Goal: Task Accomplishment & Management: Complete application form

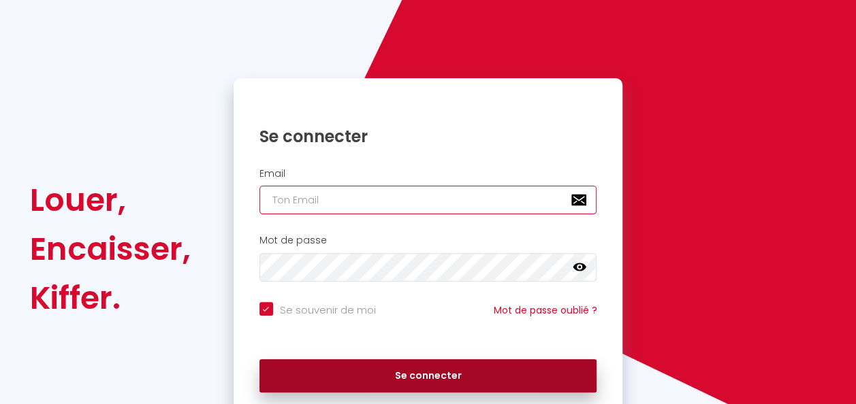
type input "[EMAIL_ADDRESS][DOMAIN_NAME]"
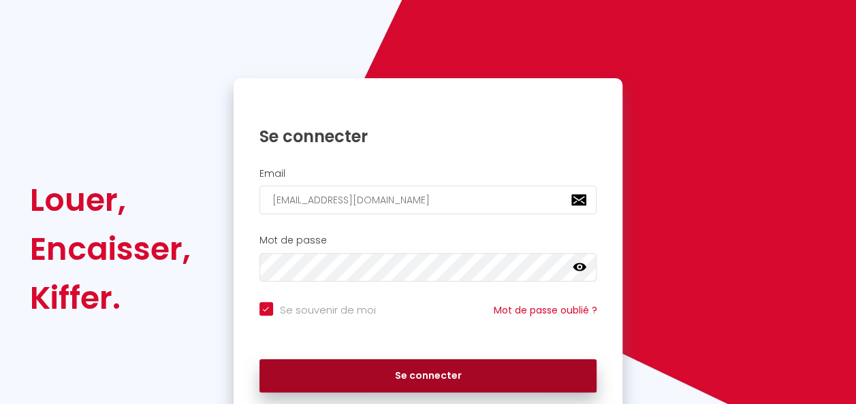
click at [440, 379] on button "Se connecter" at bounding box center [428, 376] width 338 height 34
checkbox input "true"
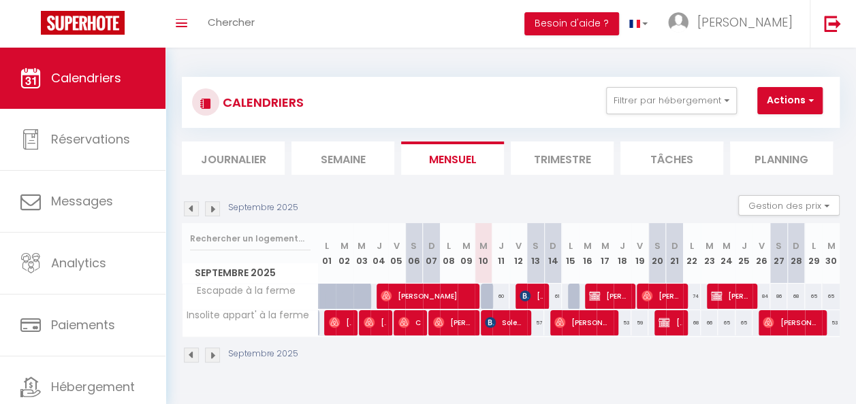
click at [217, 212] on img at bounding box center [212, 208] width 15 height 15
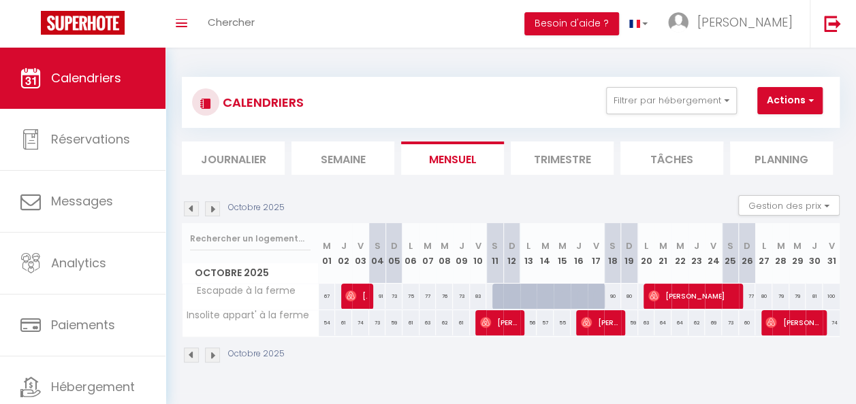
click at [493, 299] on div at bounding box center [500, 297] width 17 height 26
type input "91"
type input "[PERSON_NAME] 11 Octobre 2025"
type input "Dim 12 Octobre 2025"
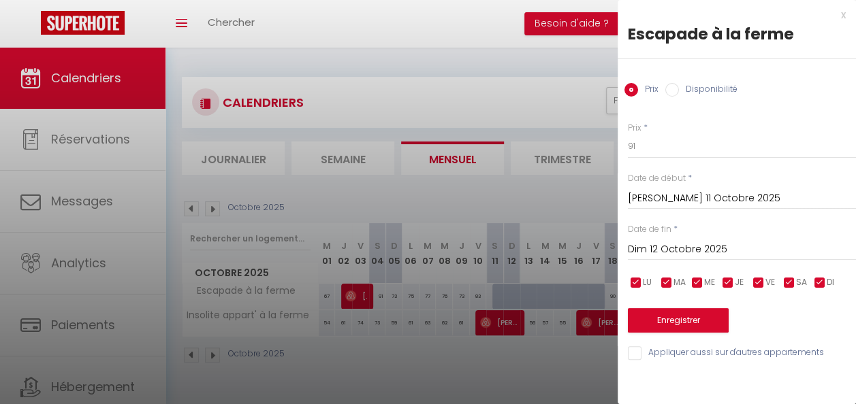
click at [493, 297] on div at bounding box center [428, 202] width 856 height 404
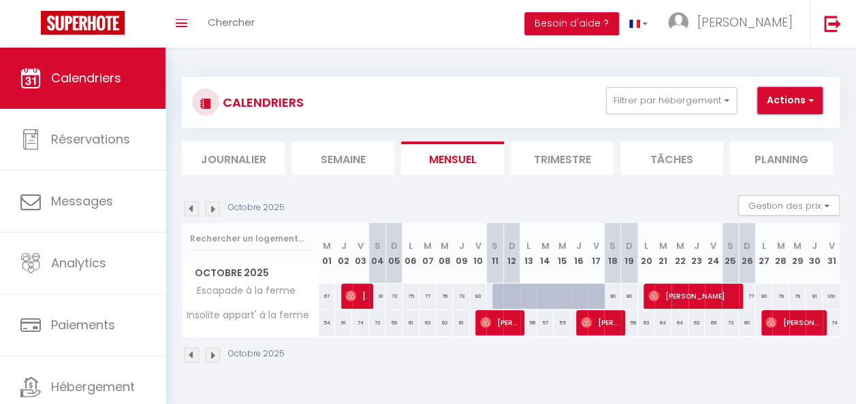
click at [807, 101] on span "button" at bounding box center [809, 100] width 8 height 14
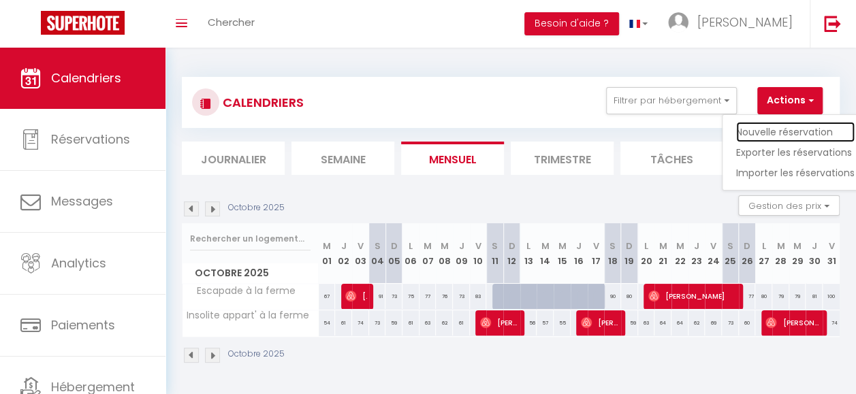
click at [768, 128] on link "Nouvelle réservation" at bounding box center [795, 132] width 118 height 20
select select
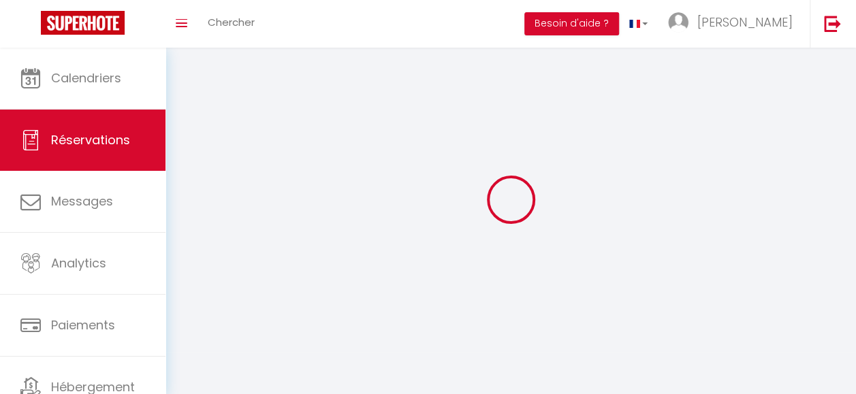
select select
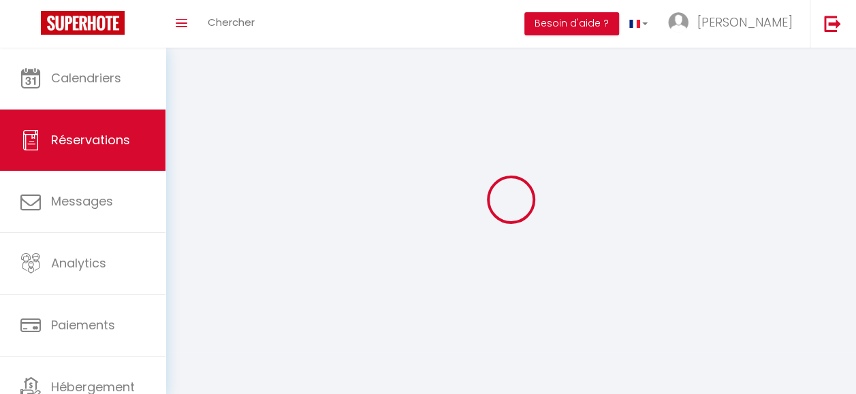
select select
checkbox input "false"
select select
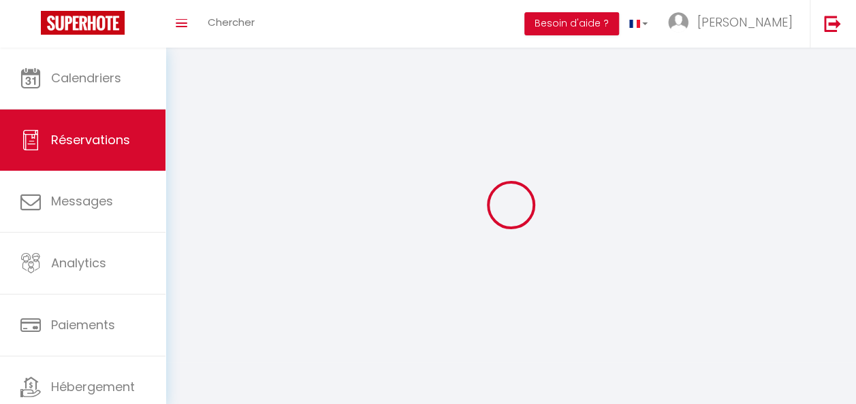
select select
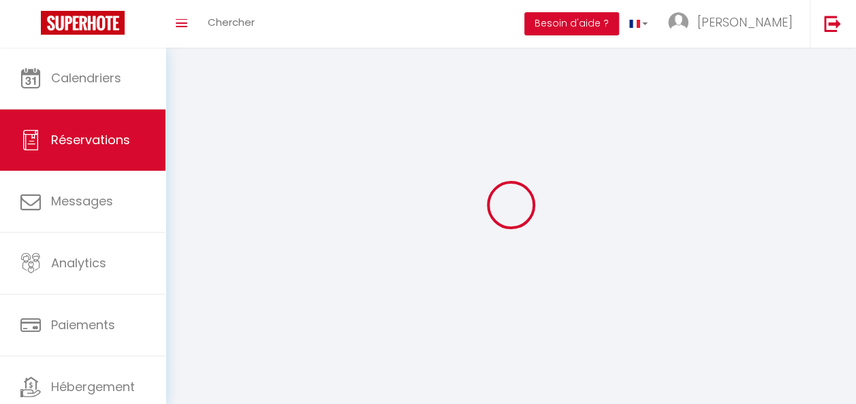
select select
checkbox input "false"
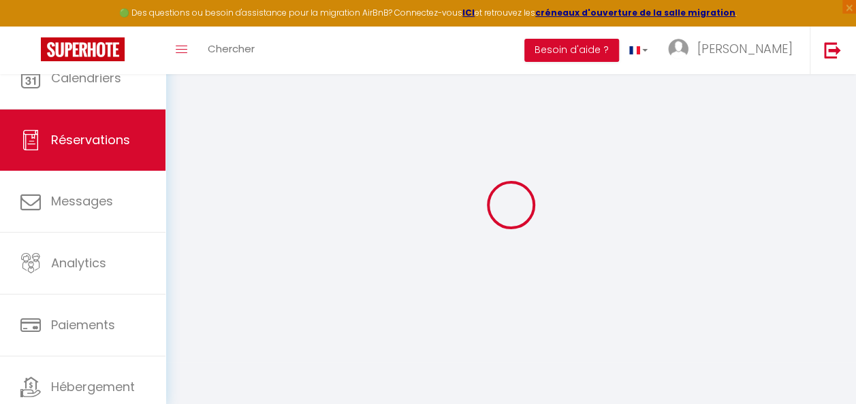
select select
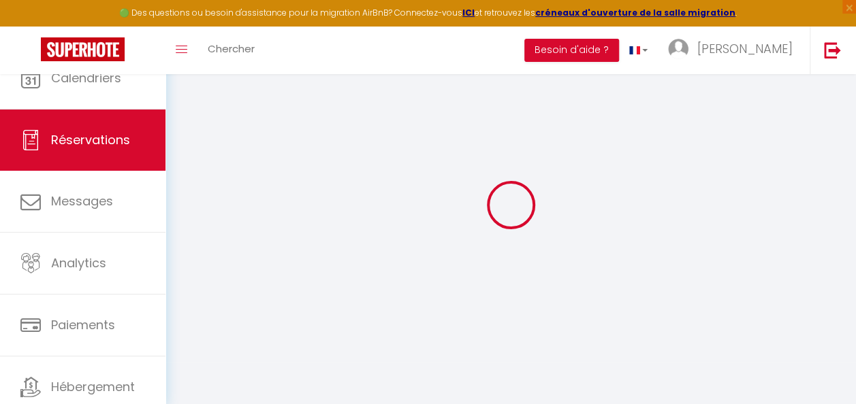
select select
checkbox input "false"
select select
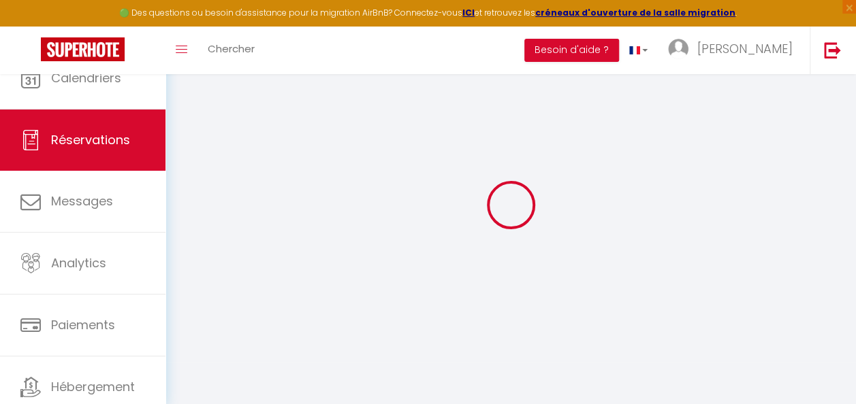
select select
checkbox input "false"
select select
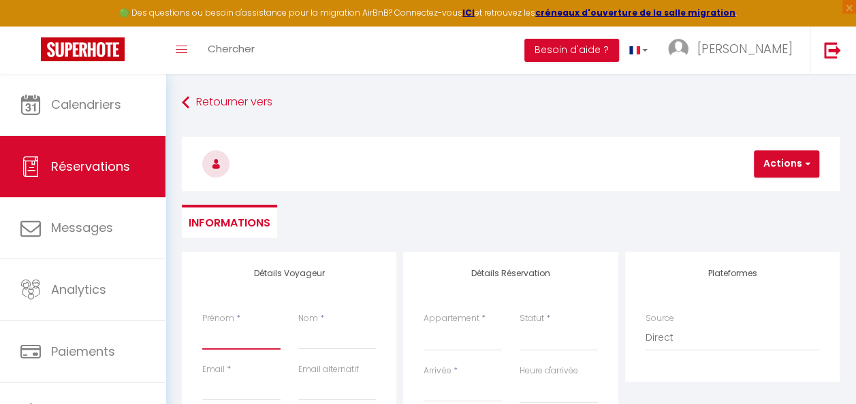
click at [240, 340] on input "Prénom" at bounding box center [241, 337] width 78 height 25
type input "M"
select select
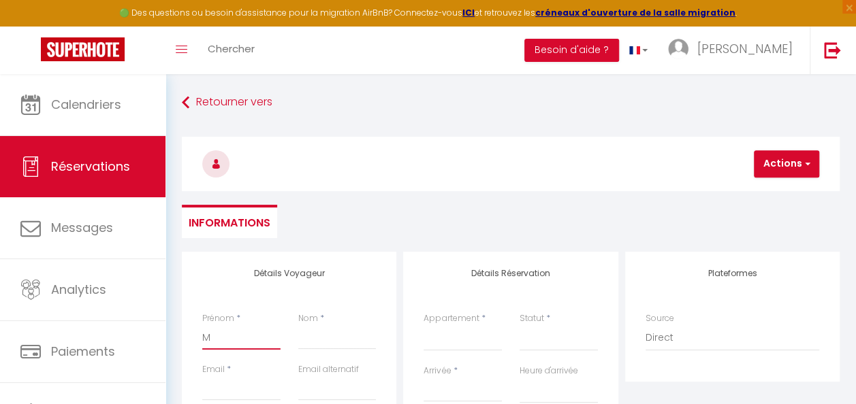
select select
checkbox input "false"
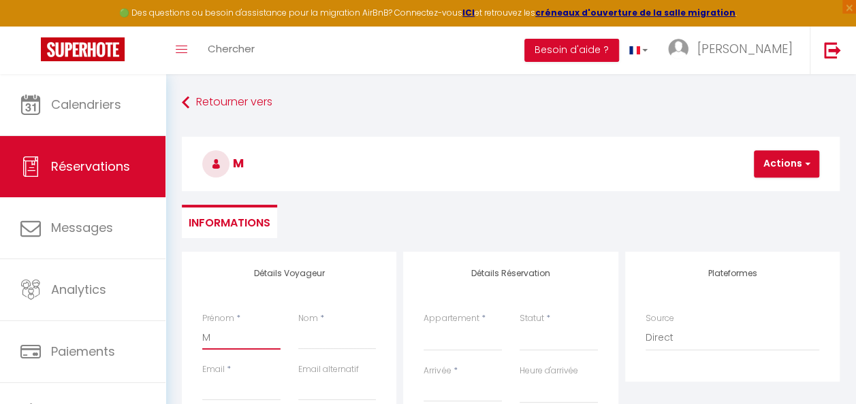
type input "Ma"
select select
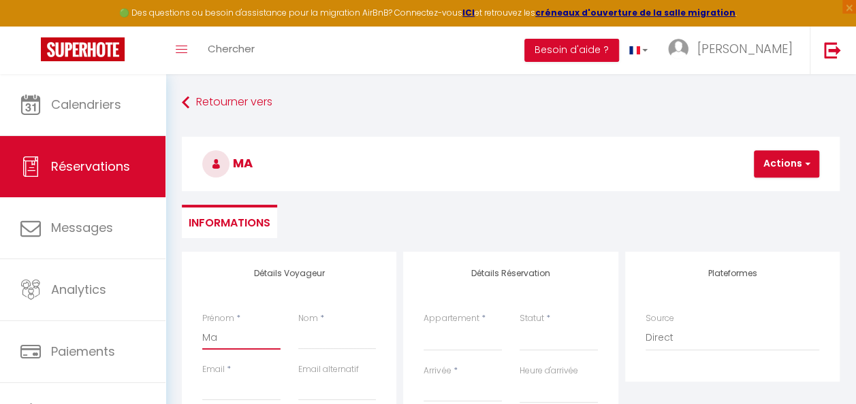
select select
checkbox input "false"
type input "Mat"
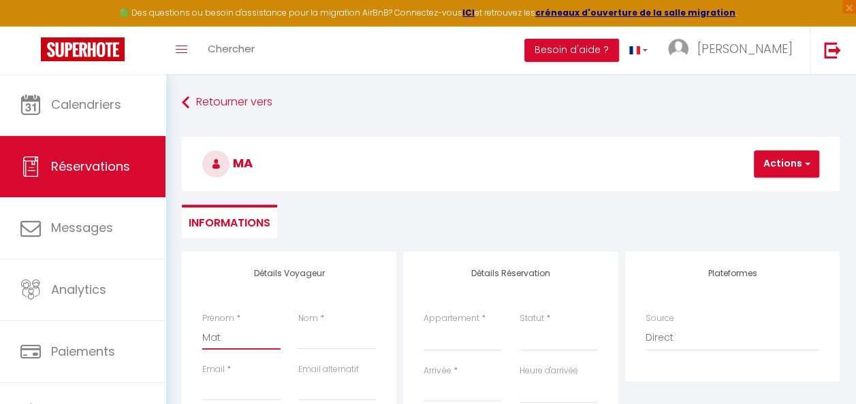
select select
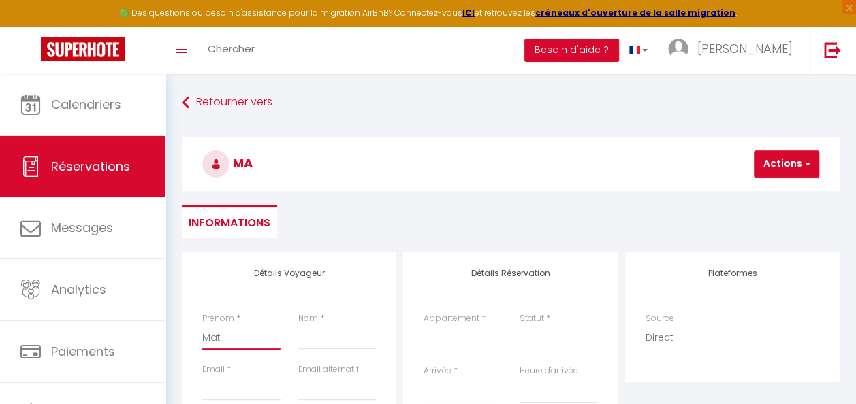
select select
checkbox input "false"
type input "Math"
select select
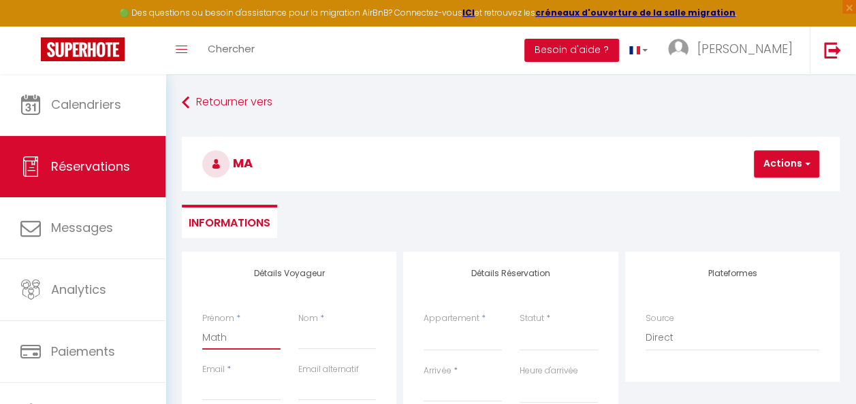
select select
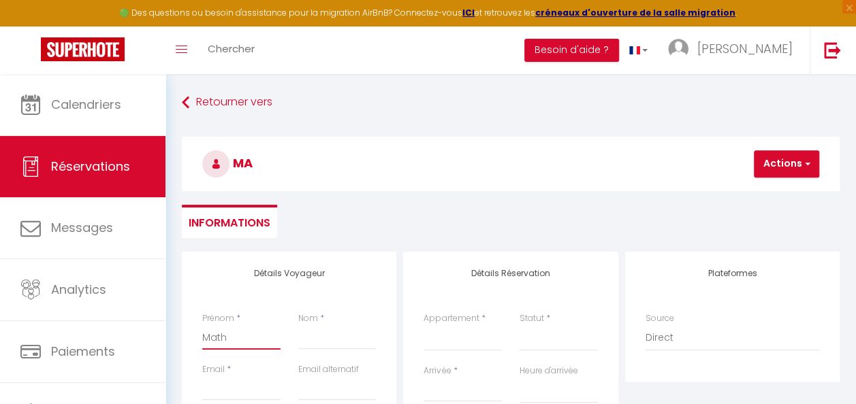
select select
checkbox input "false"
type input "Mathi"
select select
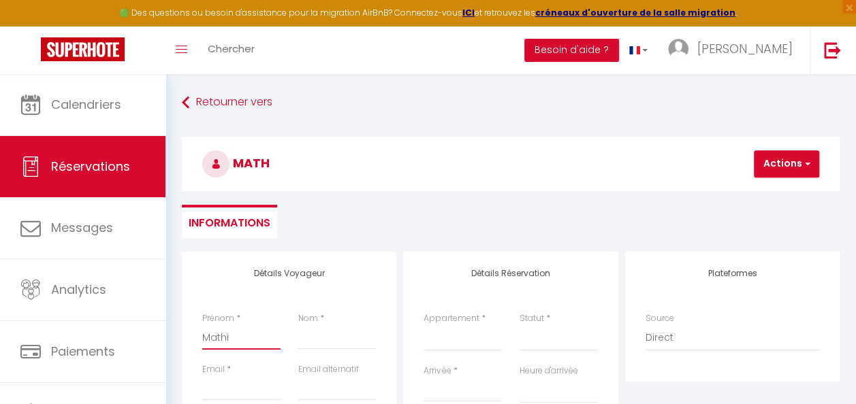
select select
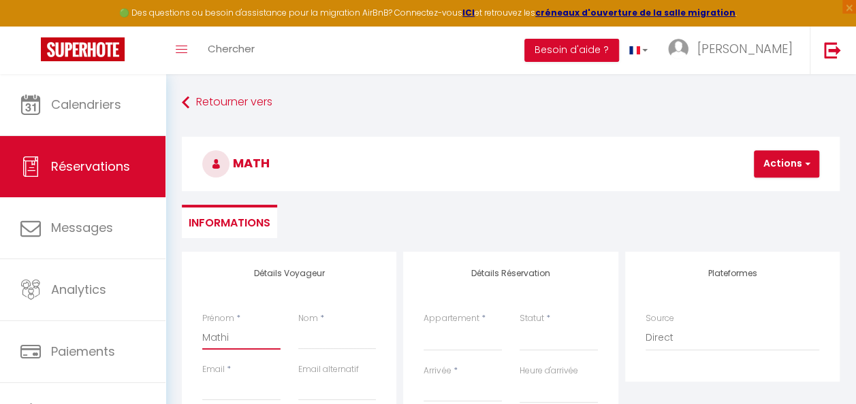
checkbox input "false"
type input "[PERSON_NAME]"
select select
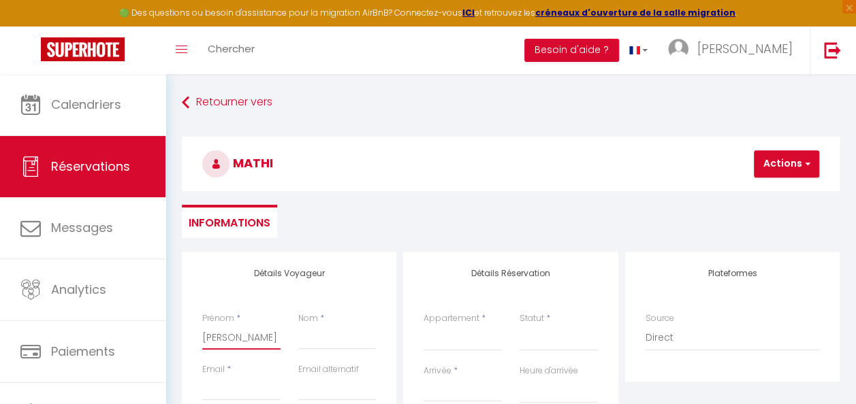
select select
checkbox input "false"
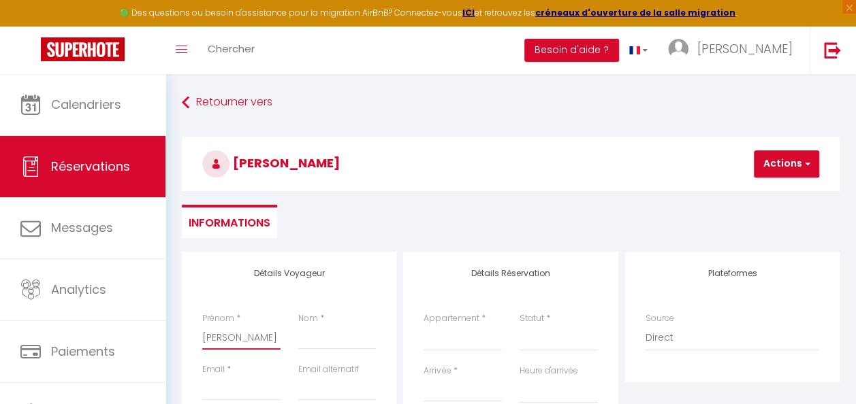
type input "[PERSON_NAME]"
select select
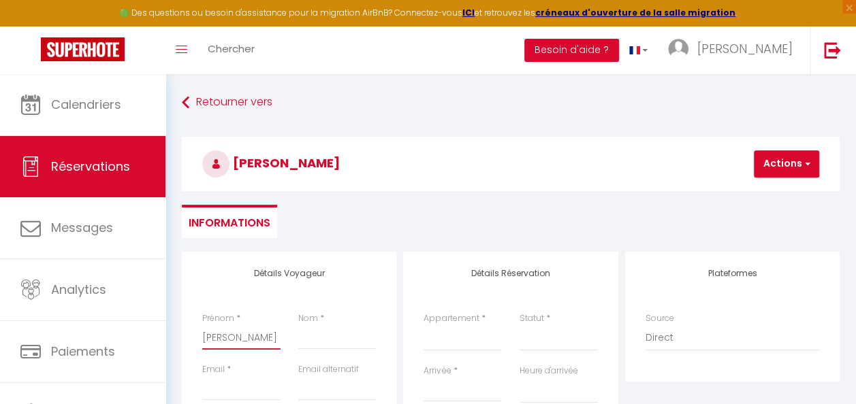
select select
checkbox input "false"
type input "[PERSON_NAME]"
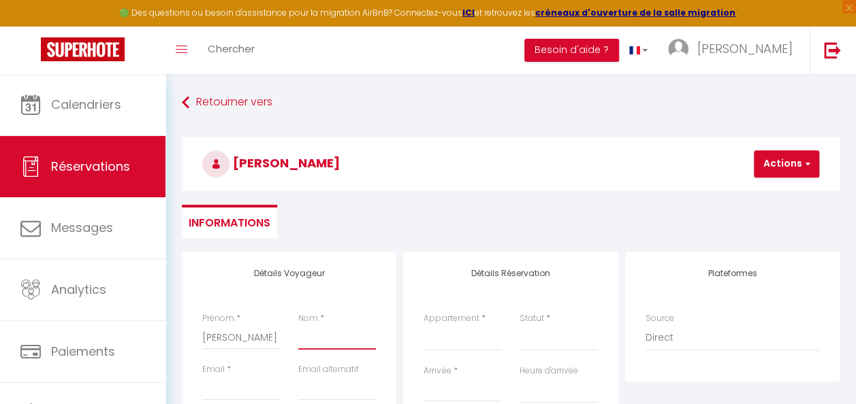
click at [332, 340] on input "Nom" at bounding box center [337, 337] width 78 height 25
type input "S"
select select
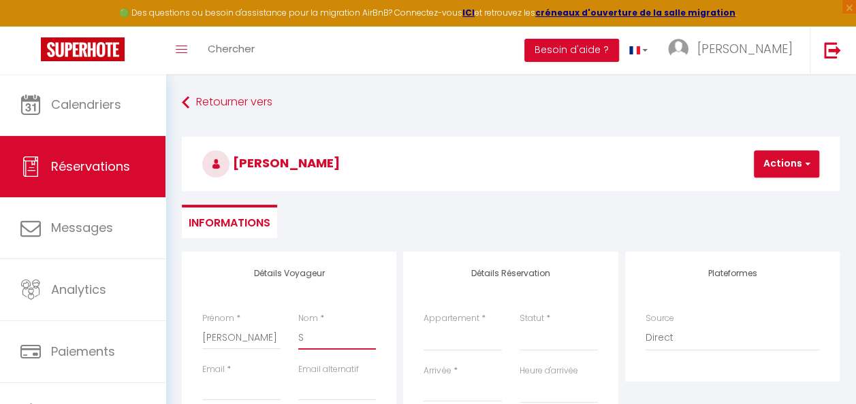
select select
checkbox input "false"
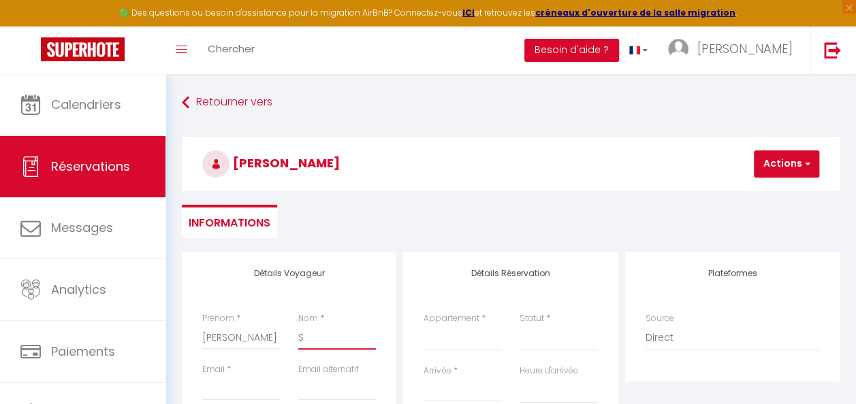
type input "Si"
select select
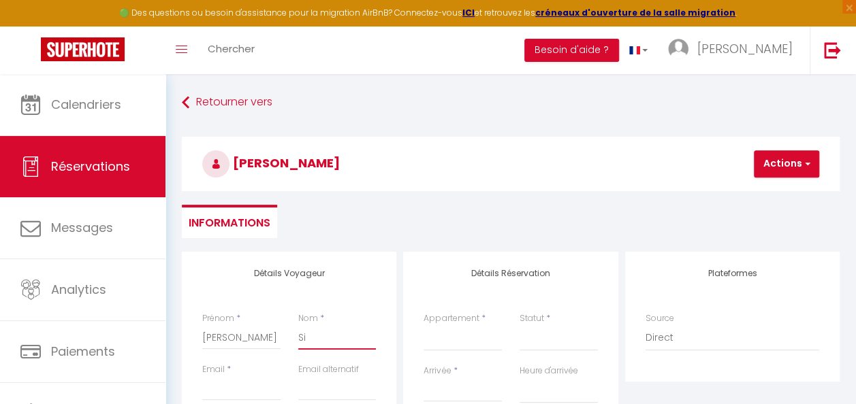
select select
checkbox input "false"
type input "Sie"
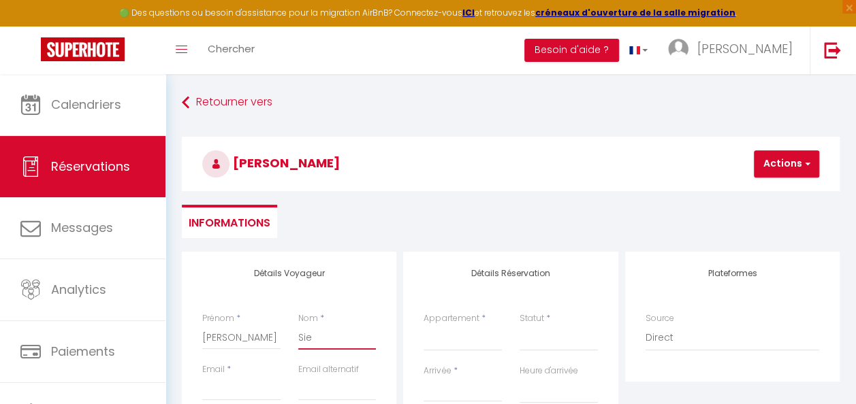
select select
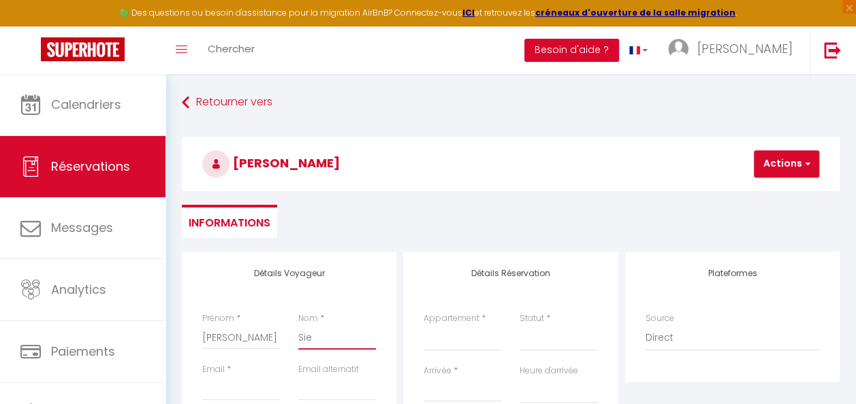
select select
checkbox input "false"
type input "Sieb"
select select
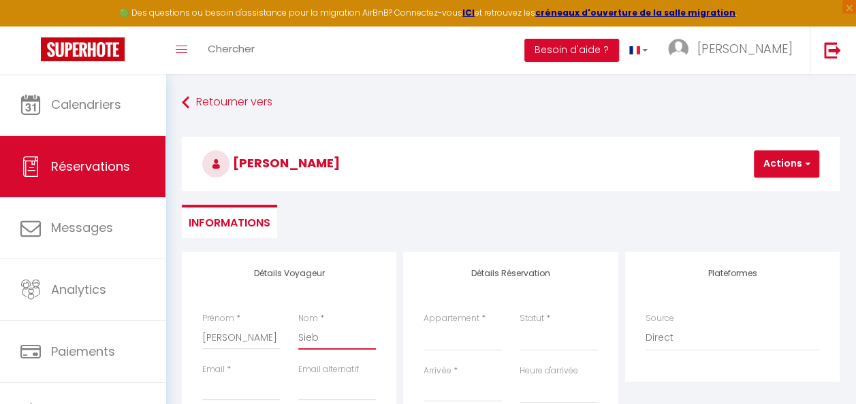
select select
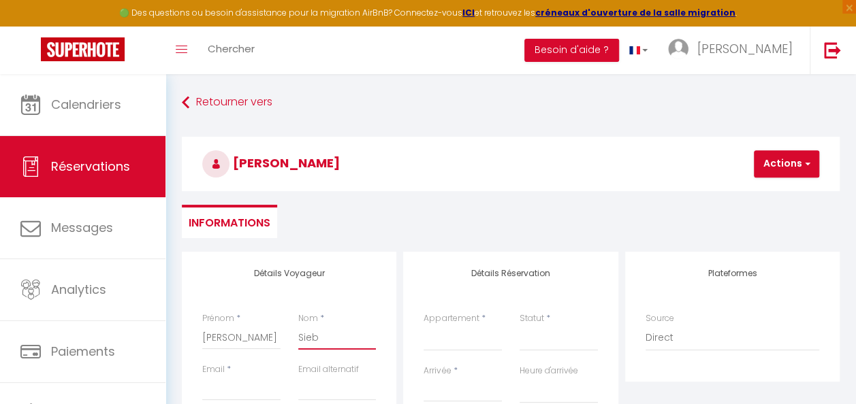
select select
checkbox input "false"
type input "[PERSON_NAME]"
select select
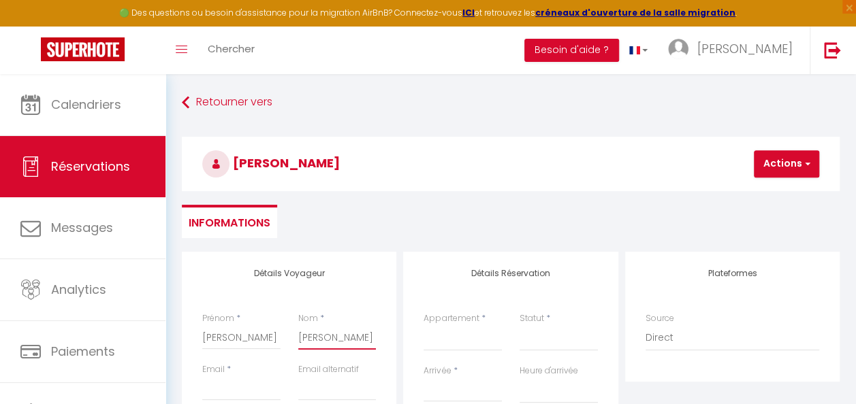
select select
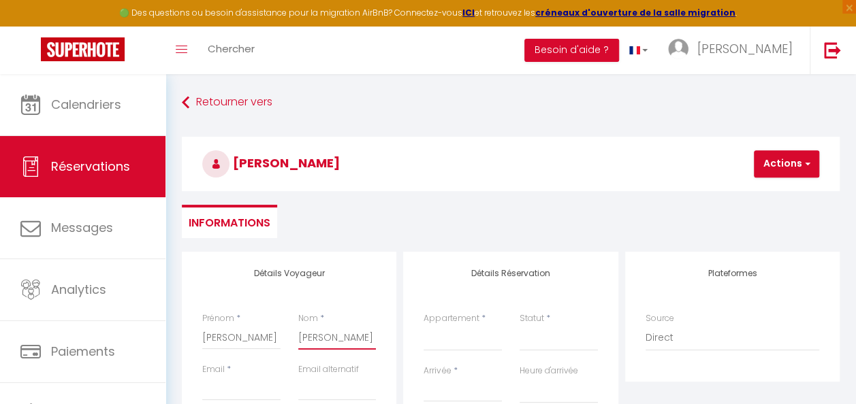
checkbox input "false"
type input "[PERSON_NAME]"
select select
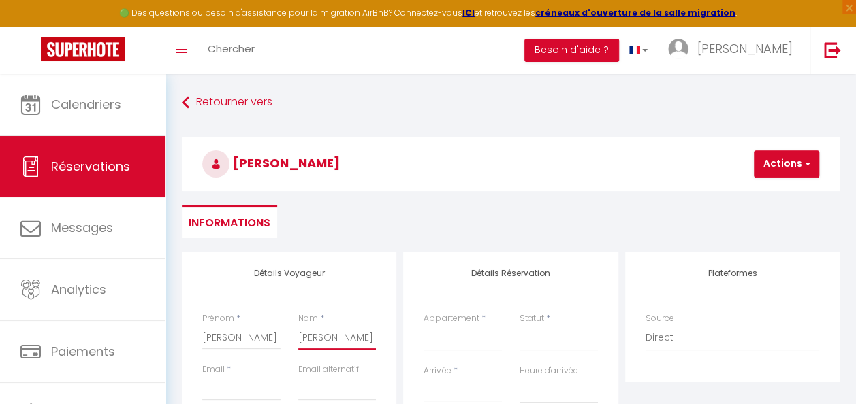
select select
checkbox input "false"
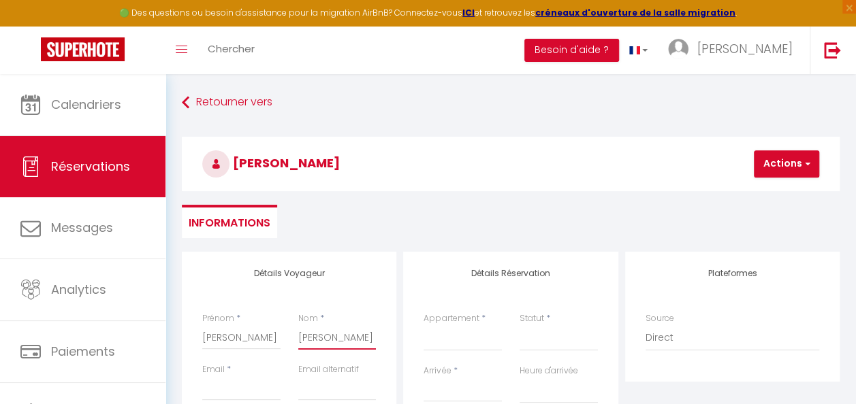
type input "[PERSON_NAME]"
select select
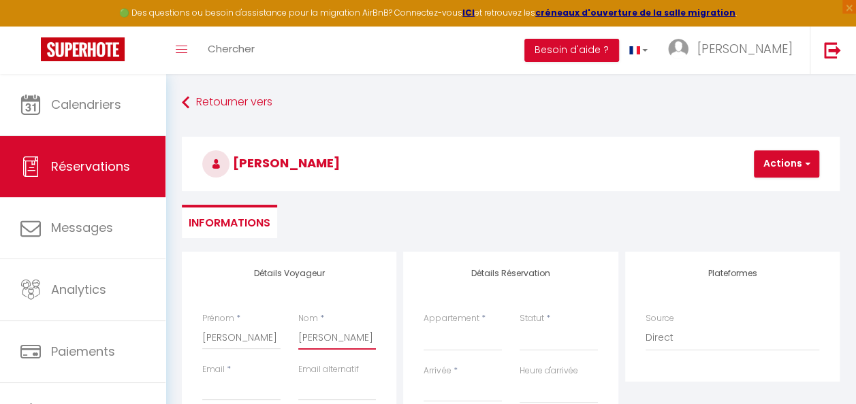
select select
checkbox input "false"
type input "Sieb"
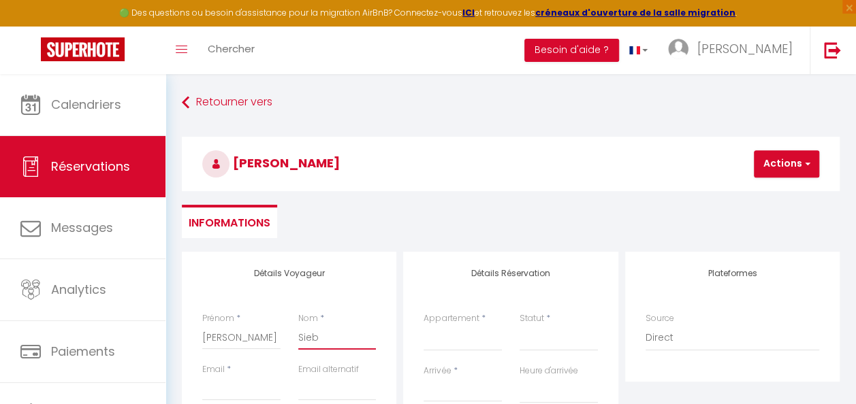
select select
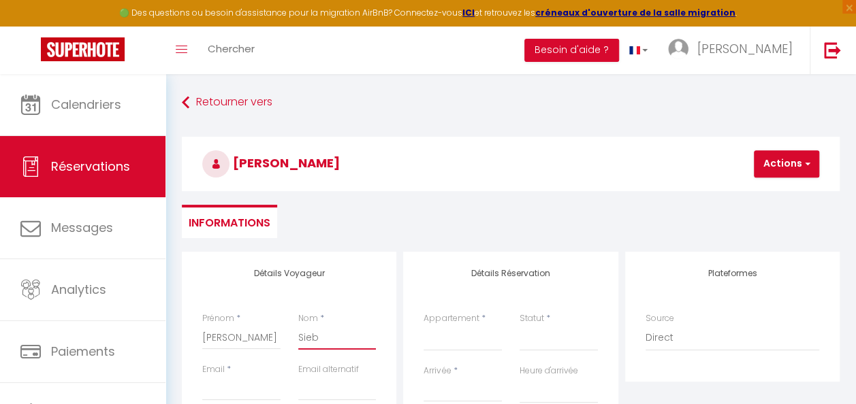
select select
checkbox input "false"
type input "Sie"
select select
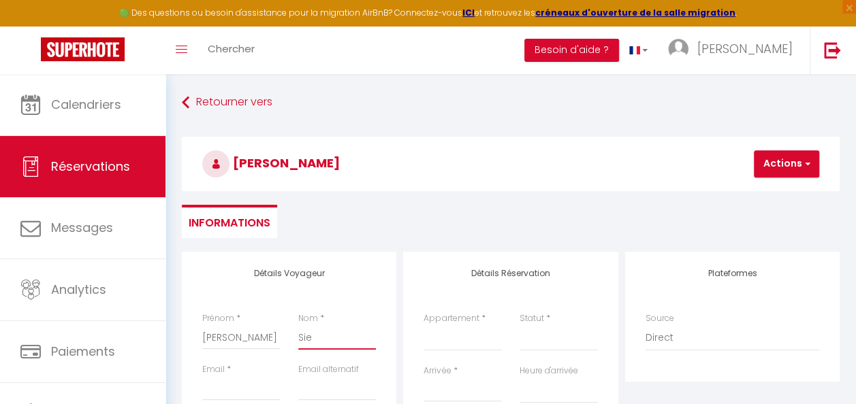
select select
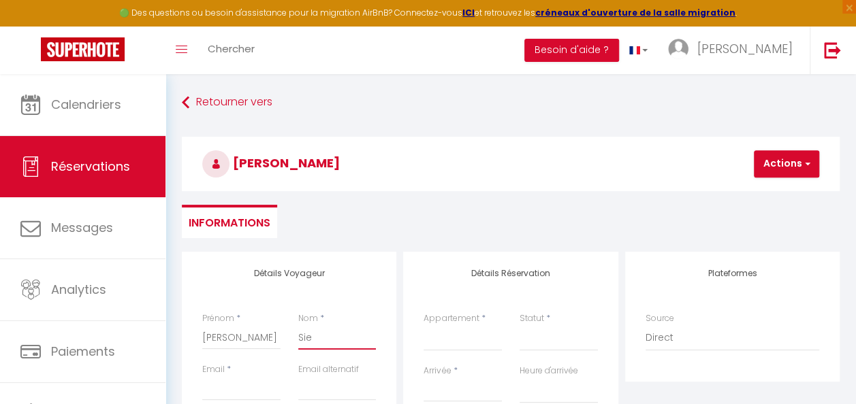
select select
checkbox input "false"
type input "Si"
select select
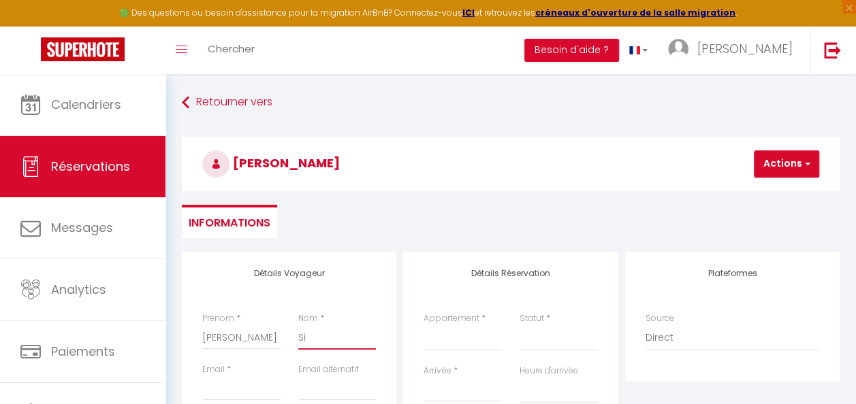
select select
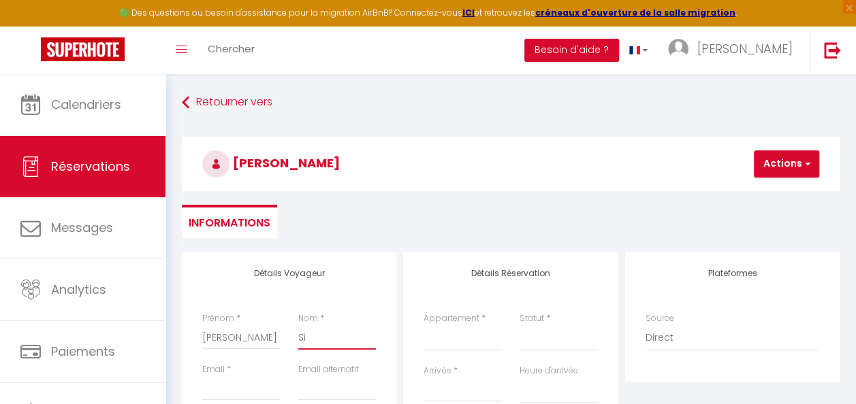
checkbox input "false"
type input "Sié"
select select
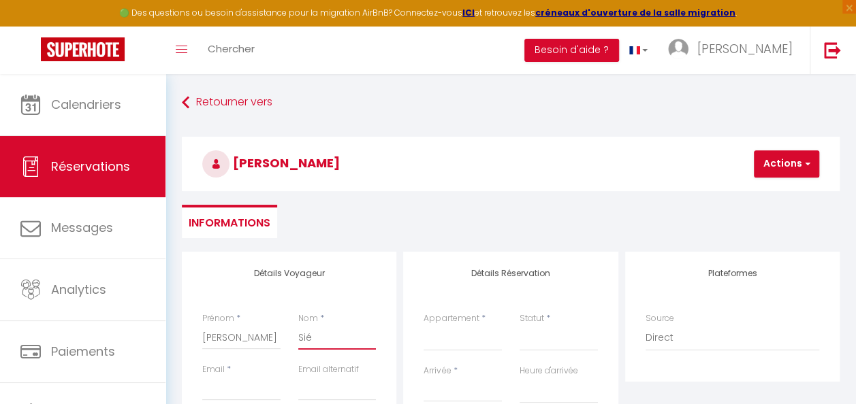
select select
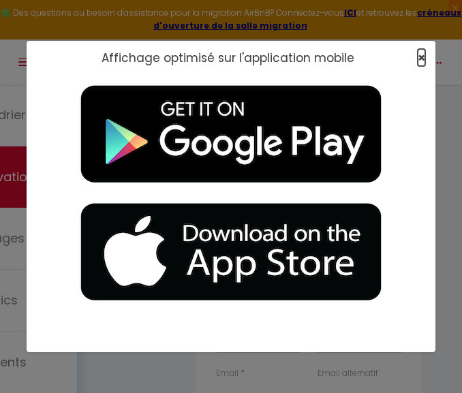
click at [419, 59] on span "×" at bounding box center [420, 57] width 7 height 17
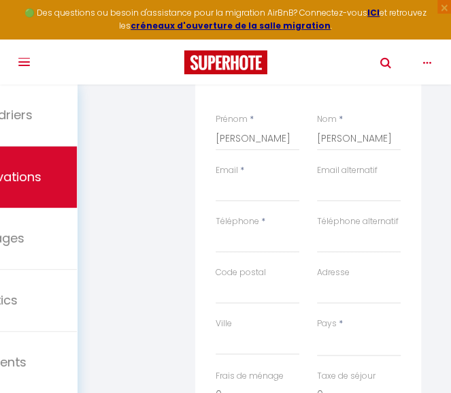
scroll to position [204, 0]
click at [238, 191] on input "Email client" at bounding box center [258, 188] width 84 height 25
paste input "[EMAIL_ADDRESS]"
click at [268, 236] on input "Téléphone" at bounding box center [258, 239] width 84 height 25
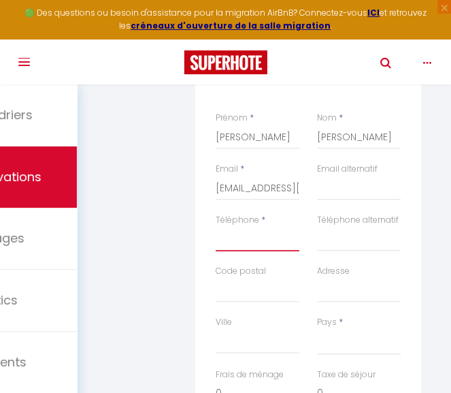
click at [233, 243] on input "Téléphone" at bounding box center [258, 239] width 84 height 25
paste input "004915121259785"
click at [346, 341] on select "[GEOGRAPHIC_DATA] [GEOGRAPHIC_DATA] [GEOGRAPHIC_DATA] [GEOGRAPHIC_DATA] [GEOGRA…" at bounding box center [359, 342] width 84 height 26
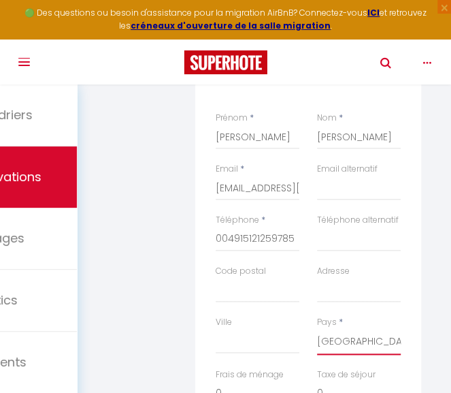
click at [317, 329] on select "[GEOGRAPHIC_DATA] [GEOGRAPHIC_DATA] [GEOGRAPHIC_DATA] [GEOGRAPHIC_DATA] [GEOGRA…" at bounding box center [359, 342] width 84 height 26
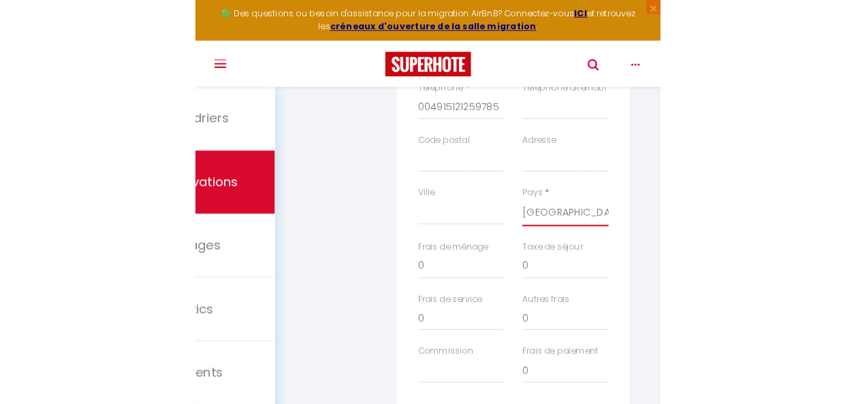
scroll to position [340, 0]
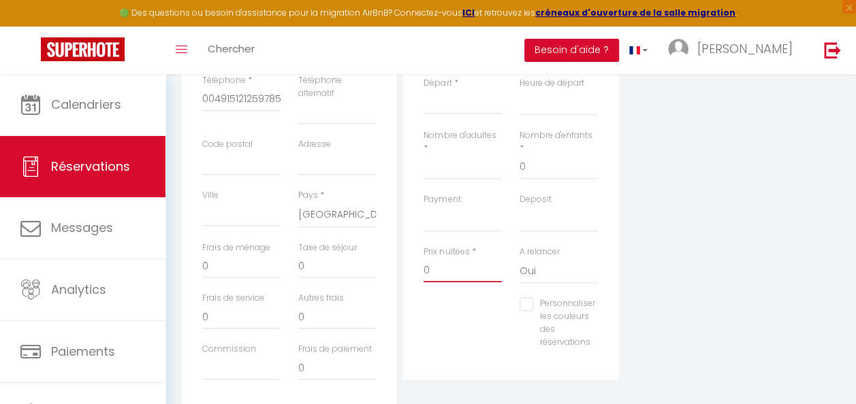
click at [442, 271] on input "0" at bounding box center [462, 270] width 78 height 25
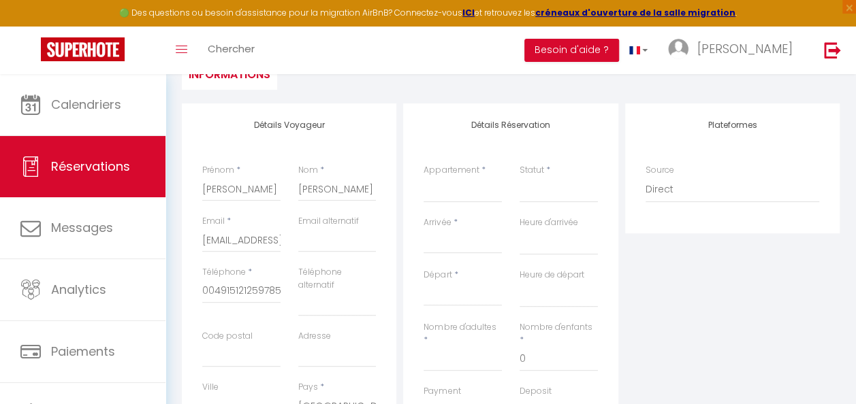
scroll to position [136, 0]
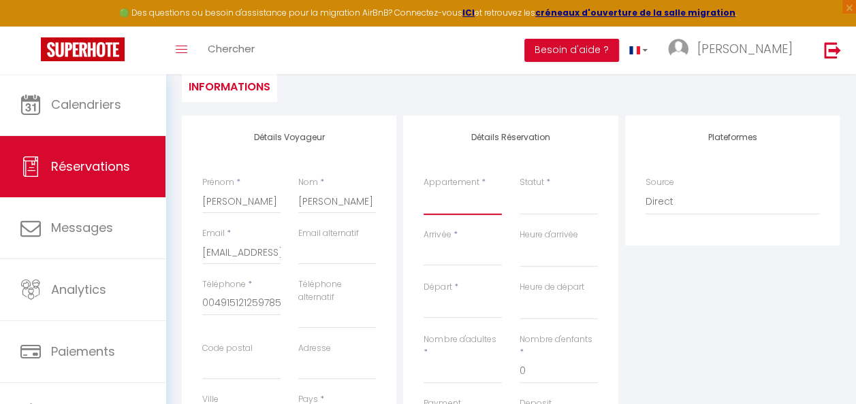
click at [467, 205] on select "Insolite appart' à la ferme Escapade à la ferme" at bounding box center [462, 202] width 78 height 26
click at [423, 189] on select "Insolite appart' à la ferme Escapade à la ferme" at bounding box center [462, 202] width 78 height 26
click at [453, 245] on div "< [DATE] > Dim Lun Mar Mer Jeu Ven Sam 1 2 3 4 5 6 7 8 9 10 11 12 13 14 15 16 1…" at bounding box center [462, 254] width 78 height 25
click at [555, 208] on select "Confirmé Non Confirmé [PERSON_NAME] par le voyageur No Show Request" at bounding box center [558, 202] width 78 height 26
click at [553, 199] on select "Confirmé Non Confirmé [PERSON_NAME] par le voyageur No Show Request" at bounding box center [558, 202] width 78 height 26
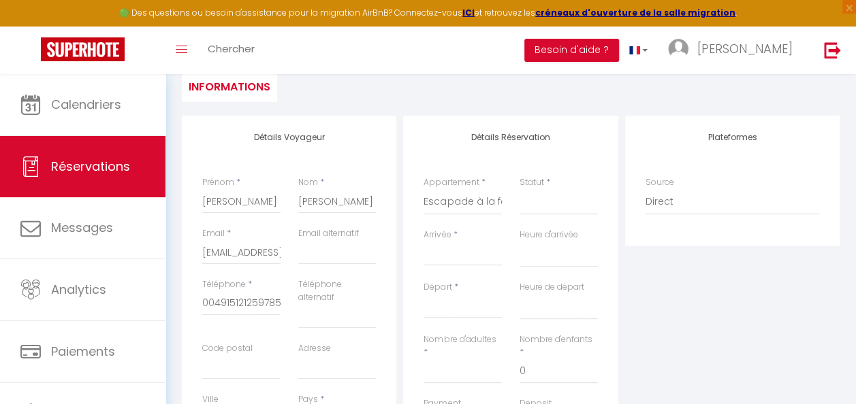
click at [444, 248] on input "Arrivée" at bounding box center [462, 255] width 78 height 18
click at [459, 236] on div "Arrivée * < [DATE] > Dim Lun Mar Mer Jeu Ven Sam 1 2 3 4 5 6 7 8 9 10 11 12 13 …" at bounding box center [462, 247] width 78 height 37
click at [453, 255] on input "Arrivée" at bounding box center [462, 255] width 78 height 18
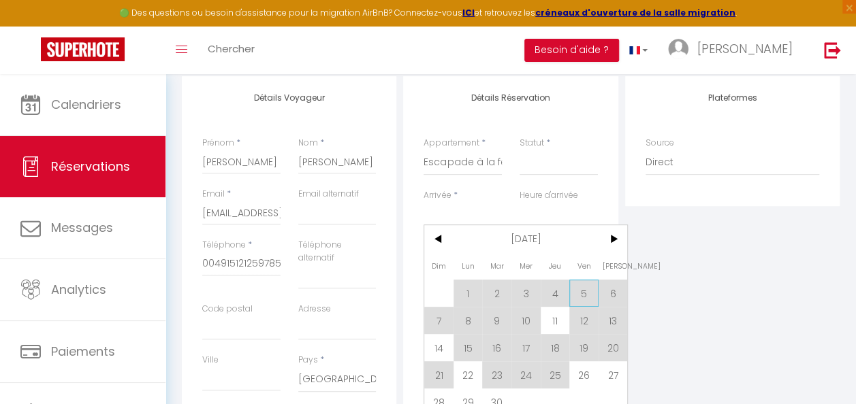
scroll to position [204, 0]
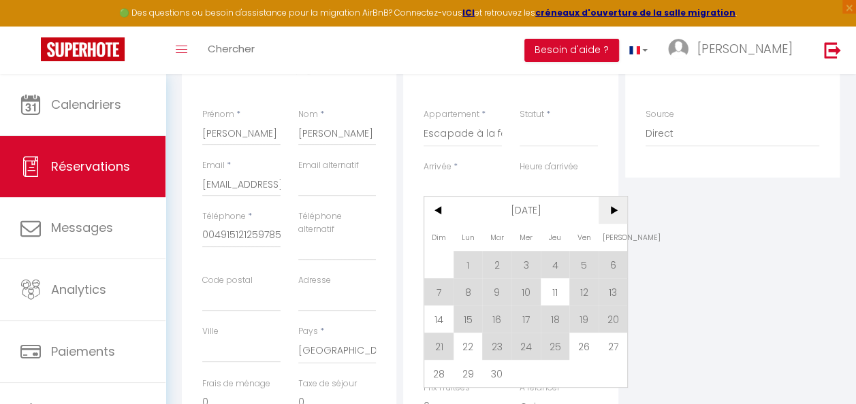
click at [615, 208] on span ">" at bounding box center [612, 210] width 29 height 27
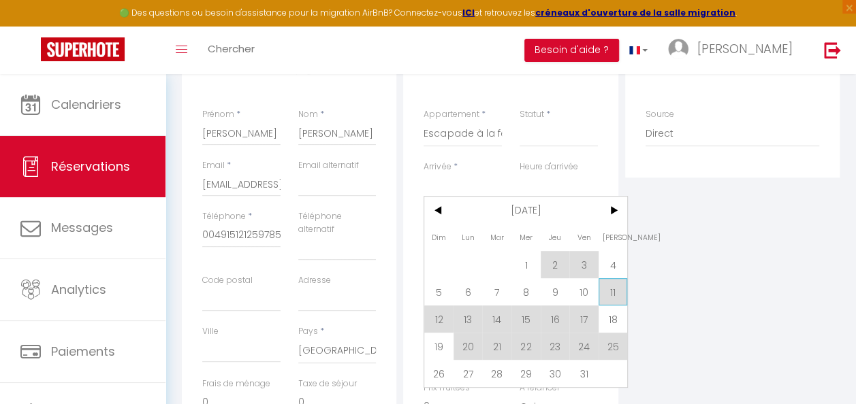
click at [609, 285] on span "11" at bounding box center [612, 291] width 29 height 27
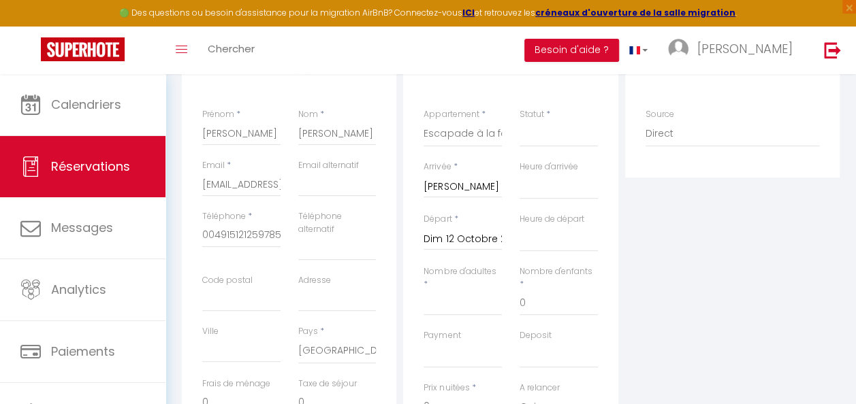
click at [494, 231] on input "Dim 12 Octobre 2025" at bounding box center [462, 240] width 78 height 18
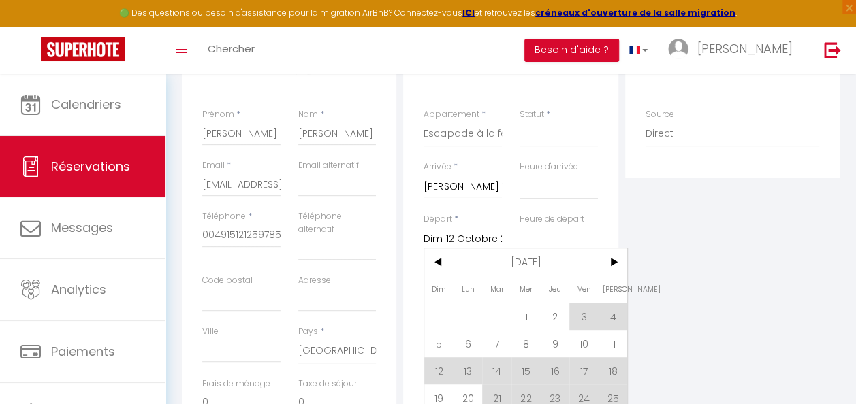
click at [494, 231] on input "Dim 12 Octobre 2025" at bounding box center [462, 240] width 78 height 18
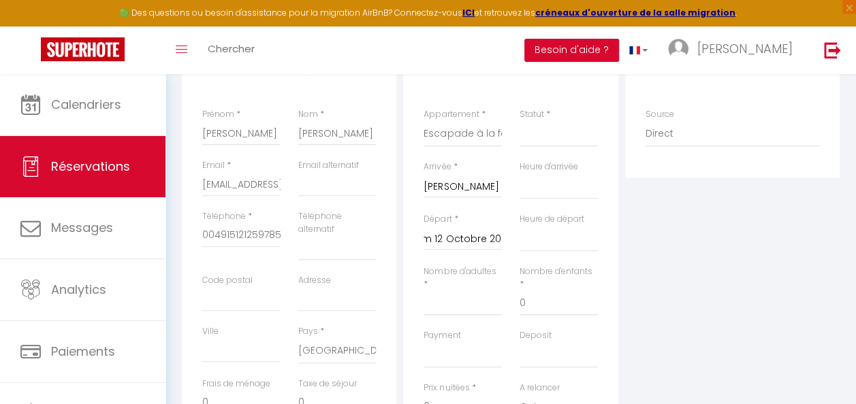
drag, startPoint x: 494, startPoint y: 230, endPoint x: 468, endPoint y: 238, distance: 27.1
click at [468, 238] on input "Dim 12 Octobre 2025" at bounding box center [462, 240] width 78 height 18
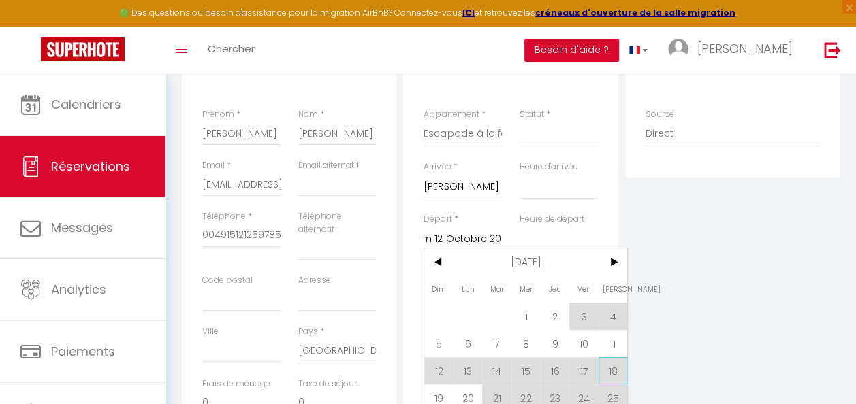
click at [611, 372] on span "18" at bounding box center [612, 370] width 29 height 27
click at [611, 372] on div "Détails Réservation Appartement * Insolite appart' à la ferme Escapade à la fer…" at bounding box center [510, 282] width 214 height 468
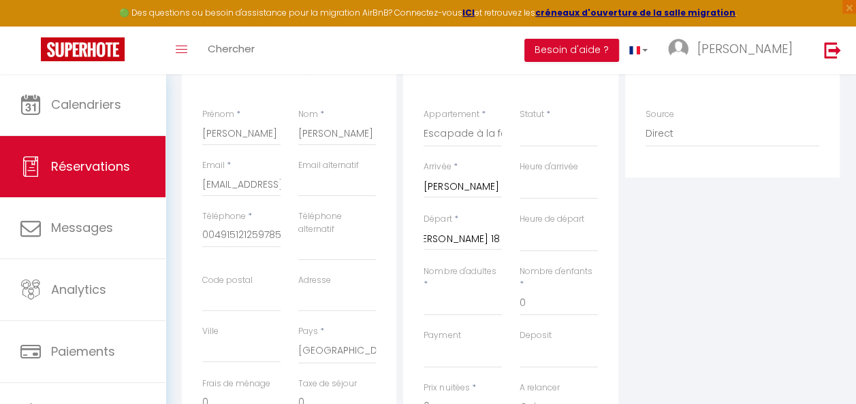
scroll to position [0, 0]
click at [475, 302] on input "Nombre d'adultes" at bounding box center [462, 303] width 78 height 25
click at [561, 306] on input "0" at bounding box center [558, 303] width 78 height 25
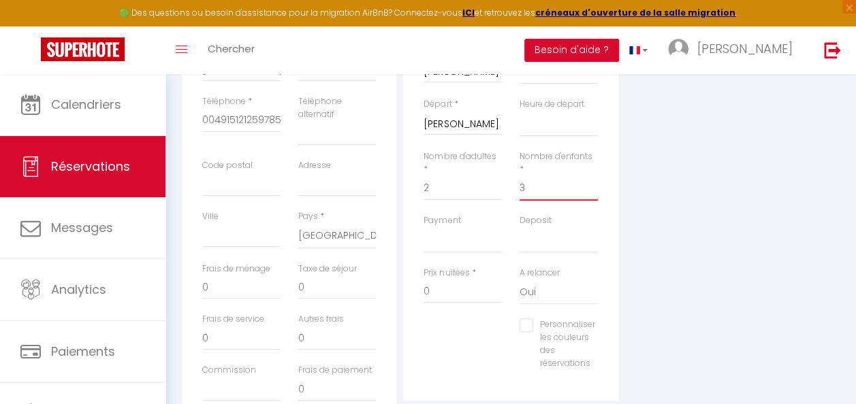
scroll to position [340, 0]
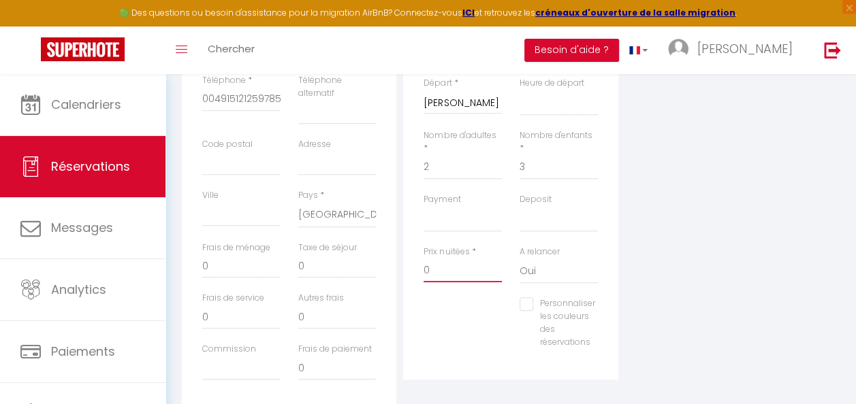
click at [433, 262] on input "0" at bounding box center [462, 270] width 78 height 25
click at [528, 306] on input "Personnaliser les couleurs des réservations" at bounding box center [557, 304] width 76 height 14
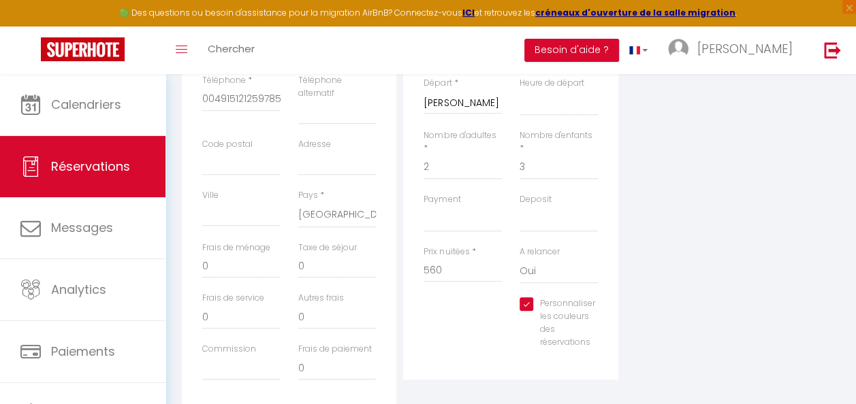
click at [528, 306] on input "Personnaliser les couleurs des réservations" at bounding box center [557, 304] width 76 height 14
click at [584, 312] on label "Personnaliser les couleurs des réservations" at bounding box center [564, 322] width 62 height 51
click at [584, 311] on input "Personnaliser les couleurs des réservations" at bounding box center [557, 304] width 76 height 14
click at [626, 321] on div "Plateformes Source Direct [DOMAIN_NAME] [DOMAIN_NAME] Chalet montagne Expedia G…" at bounding box center [732, 162] width 221 height 500
click at [618, 325] on span at bounding box center [617, 321] width 11 height 11
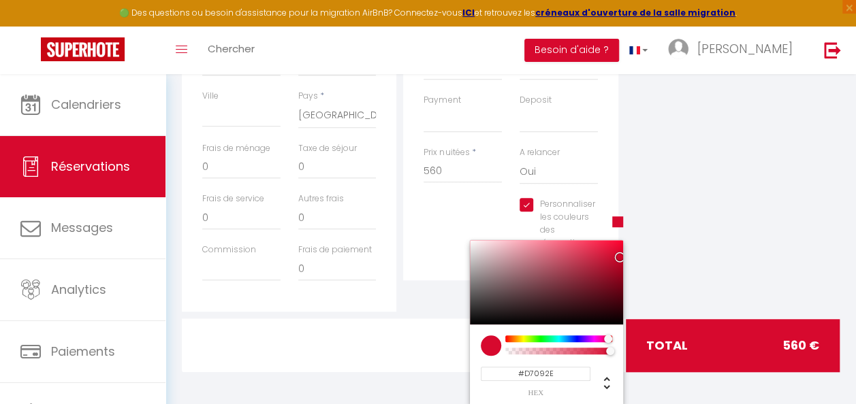
scroll to position [442, 0]
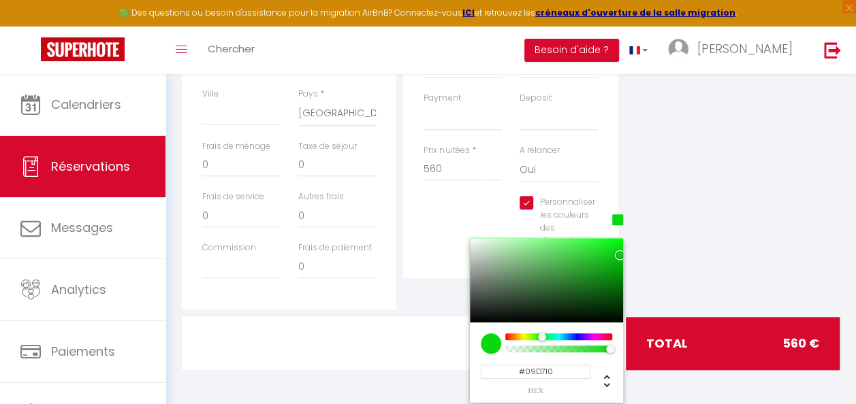
click at [540, 338] on div at bounding box center [558, 337] width 104 height 7
click at [559, 371] on input "#09D710" at bounding box center [536, 372] width 110 height 14
click at [530, 389] on span "hex" at bounding box center [536, 390] width 110 height 7
click at [754, 216] on div "Plateformes Source Direct [DOMAIN_NAME] [DOMAIN_NAME] Chalet montagne Expedia G…" at bounding box center [732, 60] width 221 height 500
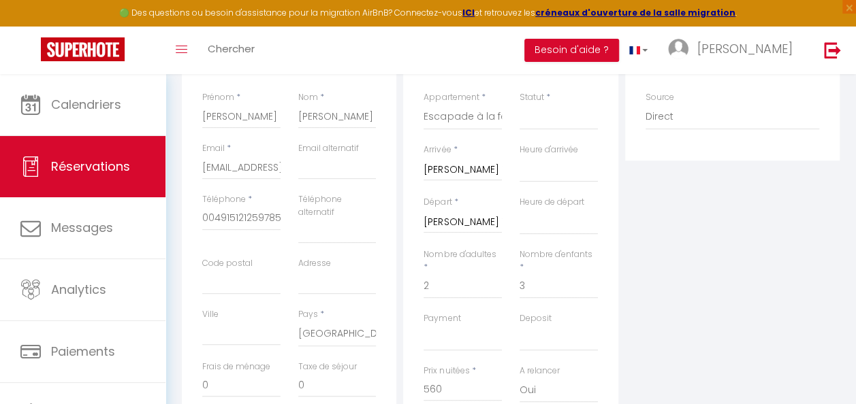
scroll to position [136, 0]
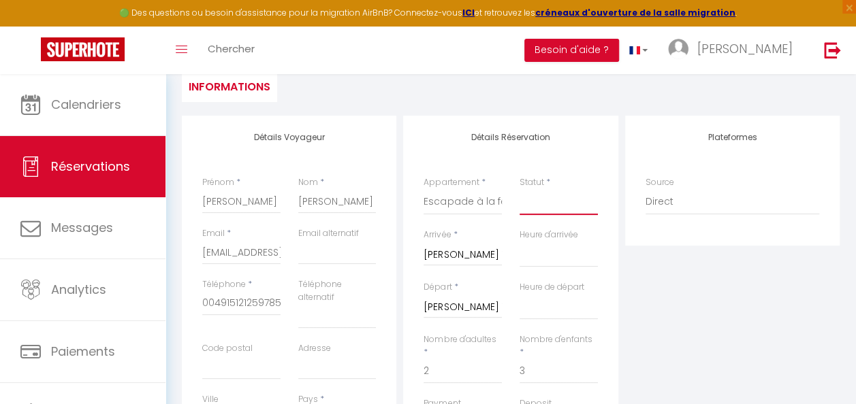
click at [538, 193] on select "Confirmé Non Confirmé [PERSON_NAME] par le voyageur No Show Request" at bounding box center [558, 202] width 78 height 26
click at [519, 189] on select "Confirmé Non Confirmé [PERSON_NAME] par le voyageur No Show Request" at bounding box center [558, 202] width 78 height 26
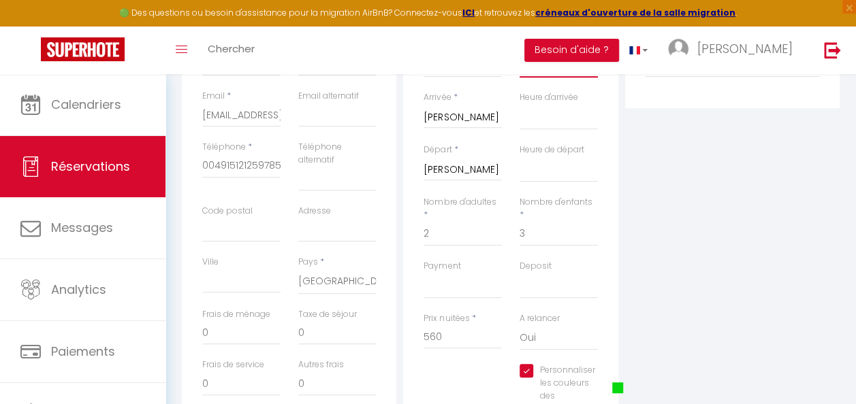
scroll to position [340, 0]
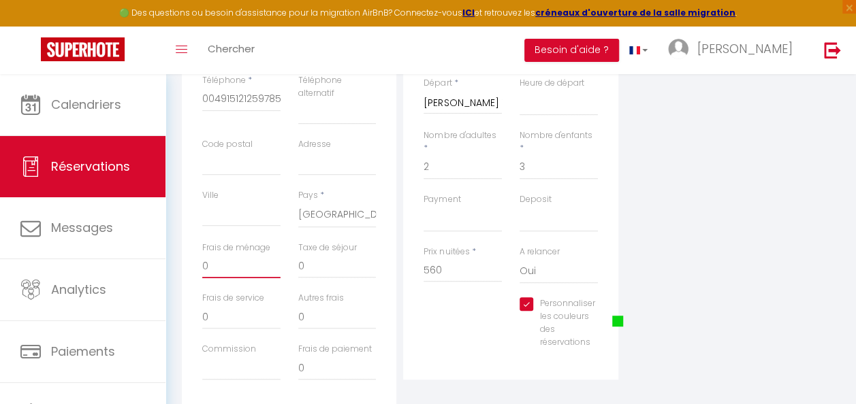
click at [241, 262] on input "0" at bounding box center [241, 266] width 78 height 25
click at [308, 265] on input "0" at bounding box center [337, 266] width 78 height 25
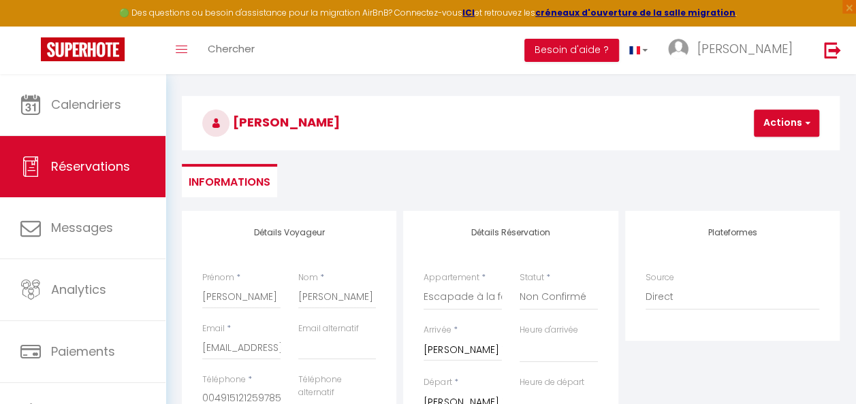
scroll to position [33, 0]
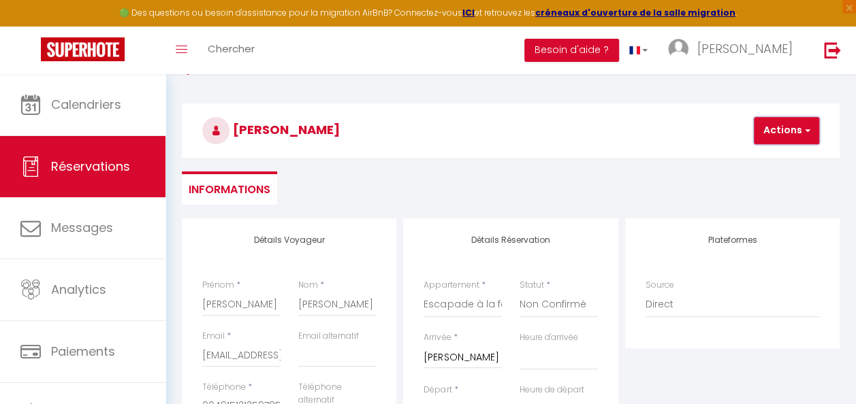
click at [801, 131] on button "Actions" at bounding box center [786, 130] width 65 height 27
click at [779, 158] on link "Enregistrer" at bounding box center [798, 161] width 108 height 18
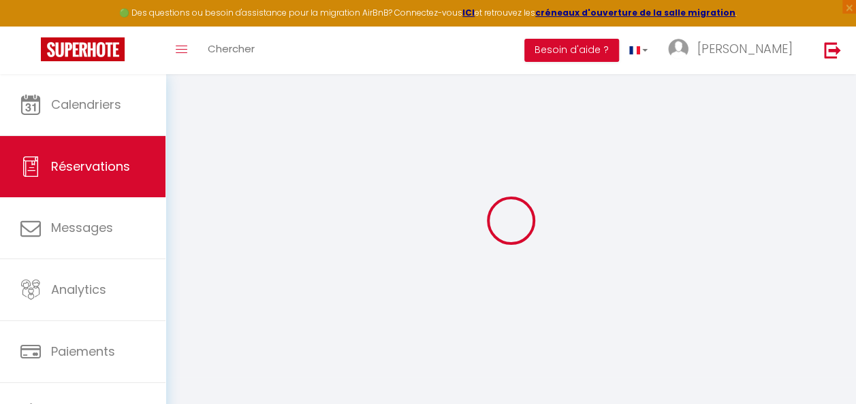
scroll to position [0, 0]
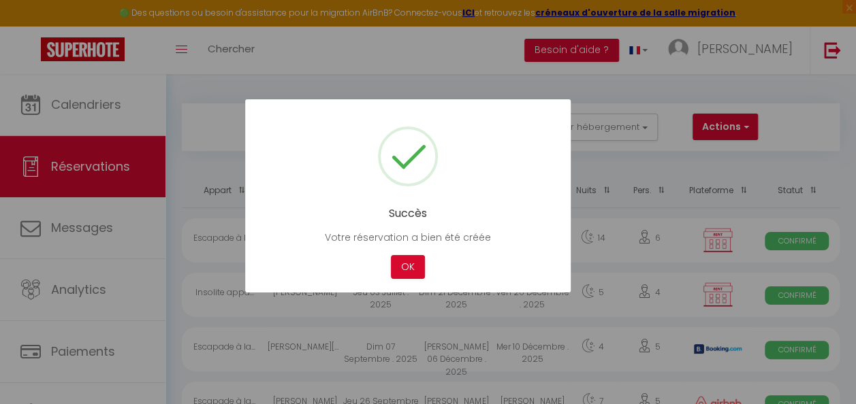
click at [843, 172] on div at bounding box center [428, 202] width 856 height 404
click at [427, 273] on div "Cancel OK" at bounding box center [407, 267] width 285 height 24
click at [415, 278] on button "OK" at bounding box center [408, 267] width 34 height 24
